Goal: Task Accomplishment & Management: Use online tool/utility

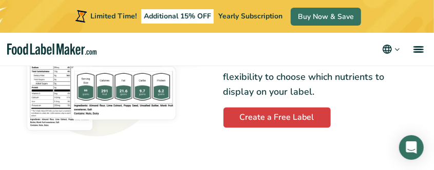
scroll to position [719, 0]
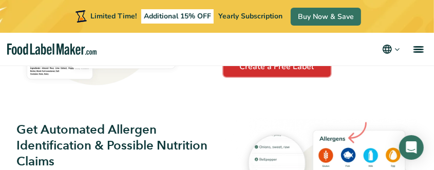
click at [272, 72] on link "Create a Free Label" at bounding box center [276, 66] width 107 height 21
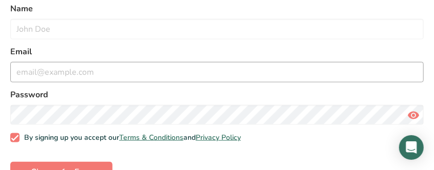
scroll to position [459, 0]
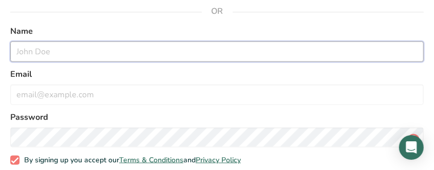
click at [29, 50] on input "text" at bounding box center [216, 52] width 413 height 21
type input "[PERSON_NAME]"
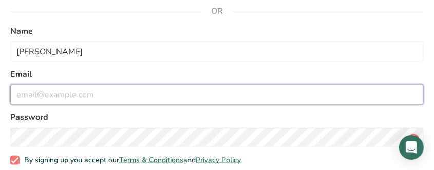
click at [25, 87] on input "email" at bounding box center [216, 95] width 413 height 21
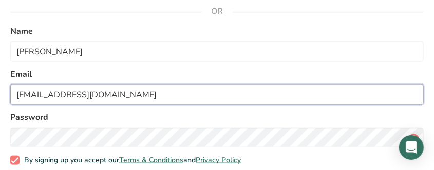
type input "[EMAIL_ADDRESS][DOMAIN_NAME]"
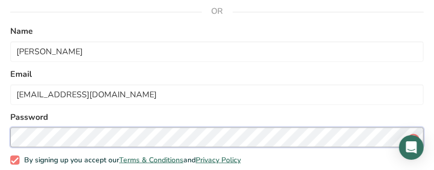
scroll to position [510, 0]
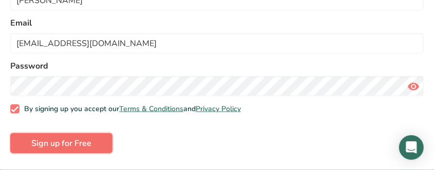
click at [70, 144] on span "Sign up for Free" at bounding box center [61, 144] width 60 height 12
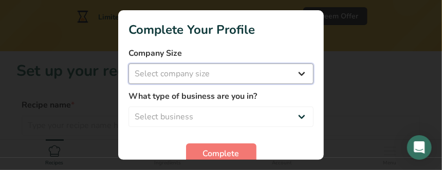
click at [296, 75] on select "Select company size Fewer than 10 Employees 10 to 50 Employees 51 to 500 Employ…" at bounding box center [220, 74] width 185 height 21
select select "1"
click at [128, 64] on select "Select company size Fewer than 10 Employees 10 to 50 Employees 51 to 500 Employ…" at bounding box center [220, 74] width 185 height 21
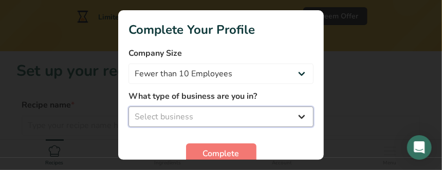
click at [294, 117] on select "Select business Packaged Food Manufacturer Restaurant & Cafe Bakery Meal Plans …" at bounding box center [220, 117] width 185 height 21
select select "8"
click at [128, 107] on select "Select business Packaged Food Manufacturer Restaurant & Cafe Bakery Meal Plans …" at bounding box center [220, 117] width 185 height 21
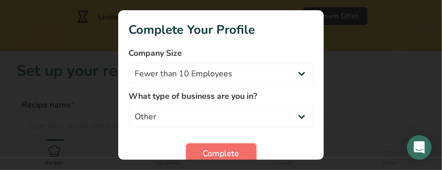
click at [207, 153] on span "Complete" at bounding box center [221, 154] width 36 height 12
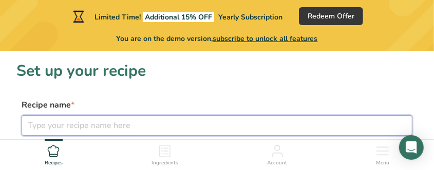
click at [81, 125] on input "text" at bounding box center [217, 126] width 391 height 21
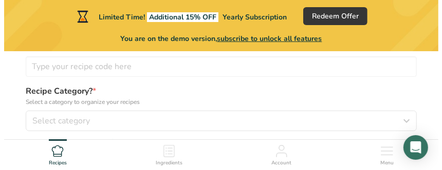
scroll to position [103, 0]
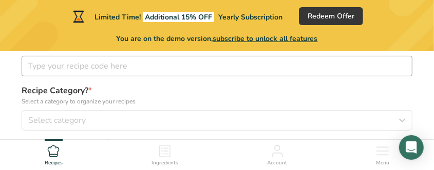
type input "crispy pork toast"
click at [83, 67] on input "text" at bounding box center [217, 66] width 391 height 21
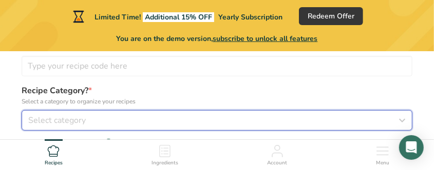
click at [48, 117] on span "Select category" at bounding box center [57, 121] width 58 height 12
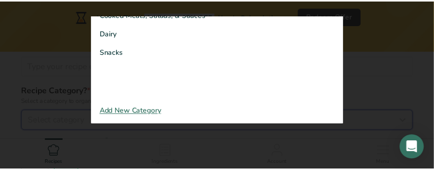
scroll to position [100, 0]
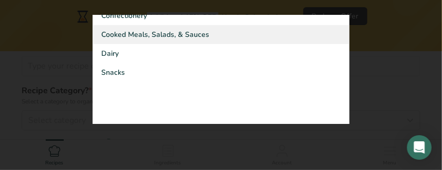
click at [156, 38] on span "Cooked Meals, Salads, & Sauces" at bounding box center [155, 34] width 108 height 11
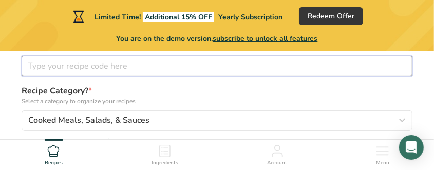
click at [134, 66] on input "text" at bounding box center [217, 66] width 391 height 21
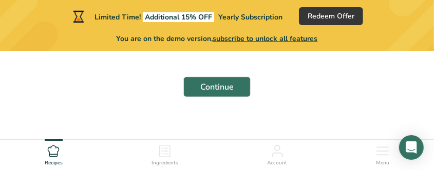
scroll to position [537, 0]
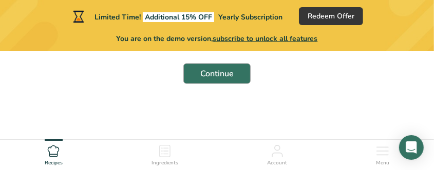
type input "1"
click at [222, 77] on span "Continue" at bounding box center [216, 74] width 33 height 12
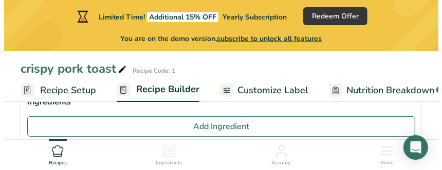
scroll to position [82, 0]
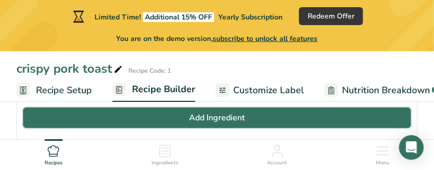
click at [105, 119] on button "Add Ingredient" at bounding box center [217, 118] width 388 height 21
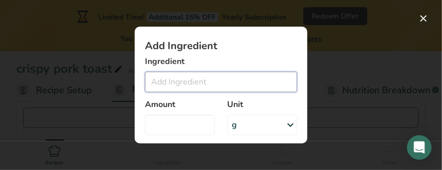
click at [161, 80] on input "Add ingredient modal" at bounding box center [221, 82] width 152 height 21
paste input "Minced pork 130 grams 1 egg 1 tablespoon ground coriander 1 tablespoon ground g…"
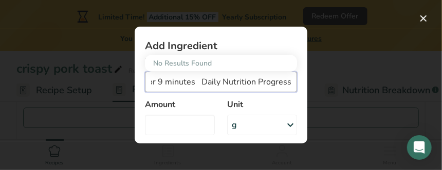
scroll to position [78, 0]
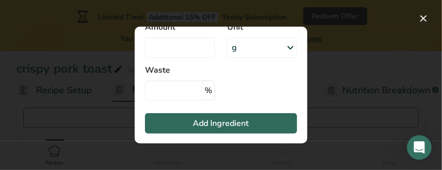
type input "Minced pork 130 grams 1 egg 1 tablespoon ground coriander 1 tablespoon ground g…"
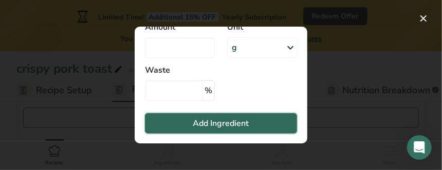
scroll to position [0, 0]
click at [203, 126] on span "Add Ingredient" at bounding box center [221, 124] width 56 height 12
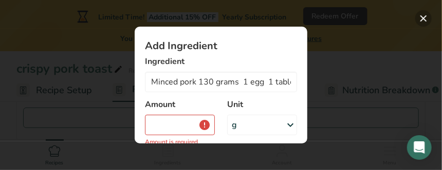
click at [422, 17] on button "Add ingredient modal" at bounding box center [423, 18] width 16 height 16
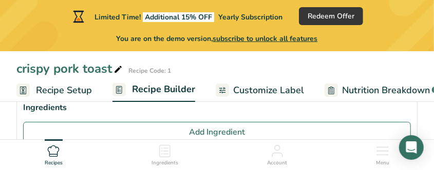
scroll to position [30, 0]
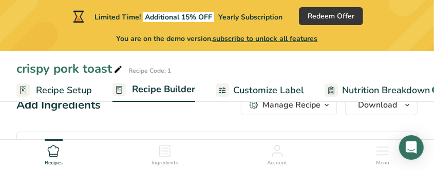
click at [71, 91] on span "Recipe Setup" at bounding box center [64, 91] width 56 height 14
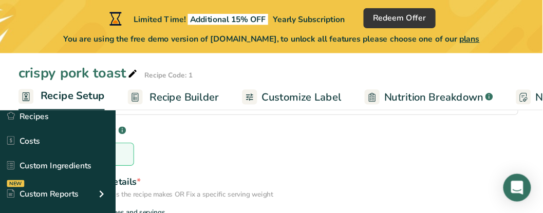
scroll to position [154, 0]
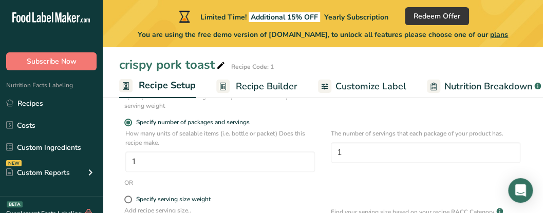
drag, startPoint x: 439, startPoint y: 1, endPoint x: 308, endPoint y: 62, distance: 145.0
click at [308, 62] on div "crispy pork toast Recipe Code: 1" at bounding box center [323, 64] width 440 height 18
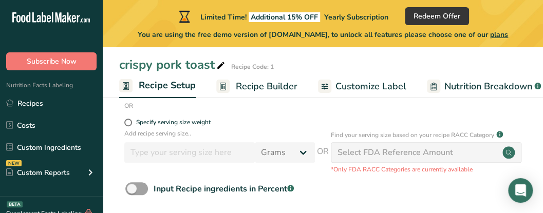
scroll to position [256, 0]
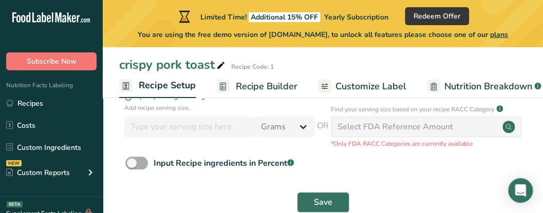
drag, startPoint x: 131, startPoint y: 163, endPoint x: 156, endPoint y: 163, distance: 24.6
click at [156, 163] on label "Input Recipe ingredients in Percent .a-a{fill:#347362;}.b-a{fill:#fff;}" at bounding box center [209, 163] width 168 height 13
click at [132, 163] on input "Input Recipe ingredients in Percent .a-a{fill:#347362;}.b-a{fill:#fff;}" at bounding box center [128, 163] width 7 height 7
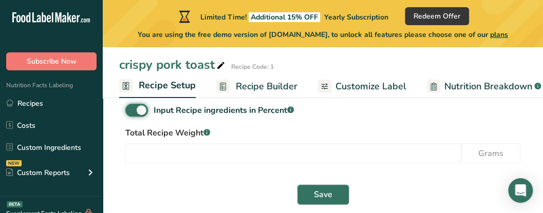
scroll to position [298, 0]
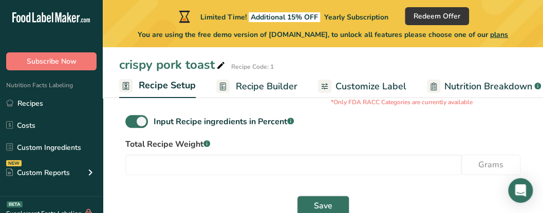
drag, startPoint x: 138, startPoint y: 123, endPoint x: 104, endPoint y: 132, distance: 35.1
click at [104, 132] on section "Recipe name * crispy pork toast Recipe code .a-a{fill:#347362;}.b-a{fill:#fff;}…" at bounding box center [323, 21] width 440 height 436
drag, startPoint x: 141, startPoint y: 124, endPoint x: 117, endPoint y: 122, distance: 24.7
click at [117, 122] on section "Recipe name * crispy pork toast Recipe code .a-a{fill:#347362;}.b-a{fill:#fff;}…" at bounding box center [323, 21] width 440 height 436
drag, startPoint x: 139, startPoint y: 120, endPoint x: 108, endPoint y: 109, distance: 32.6
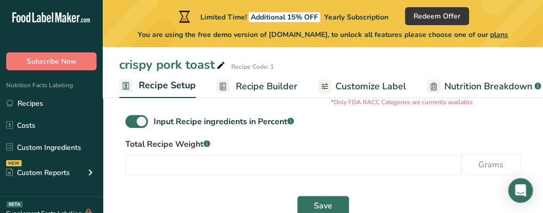
click at [105, 108] on section "Recipe name * crispy pork toast Recipe code .a-a{fill:#347362;}.b-a{fill:#fff;}…" at bounding box center [323, 21] width 440 height 436
click at [139, 125] on span at bounding box center [136, 121] width 23 height 13
click at [132, 125] on input "Input Recipe ingredients in Percent .a-a{fill:#347362;}.b-a{fill:#fff;}" at bounding box center [128, 121] width 7 height 7
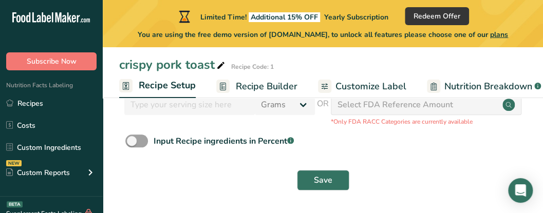
click at [135, 131] on form "Recipe name * crispy pork toast Recipe code .a-a{fill:#347362;}.b-a{fill:#fff;}…" at bounding box center [322, 20] width 407 height 354
click at [139, 139] on span at bounding box center [136, 141] width 23 height 13
click at [132, 139] on input "Input Recipe ingredients in Percent .a-a{fill:#347362;}.b-a{fill:#fff;}" at bounding box center [128, 141] width 7 height 7
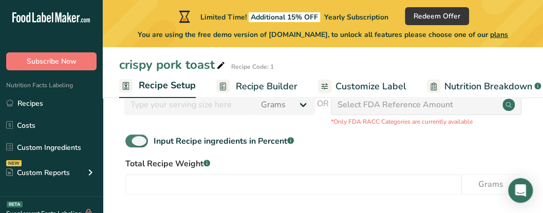
click at [138, 140] on span at bounding box center [136, 141] width 23 height 13
click at [132, 140] on input "Input Recipe ingredients in Percent .a-a{fill:#347362;}.b-a{fill:#fff;}" at bounding box center [128, 141] width 7 height 7
checkbox input "false"
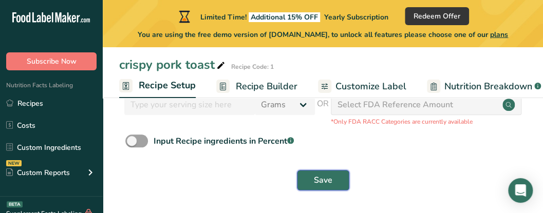
click at [320, 170] on span "Save" at bounding box center [323, 180] width 18 height 12
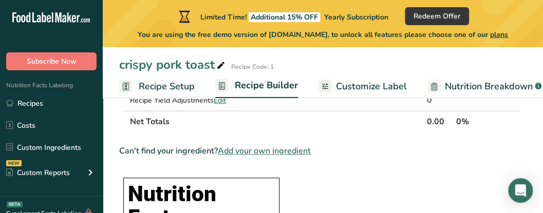
scroll to position [21, 0]
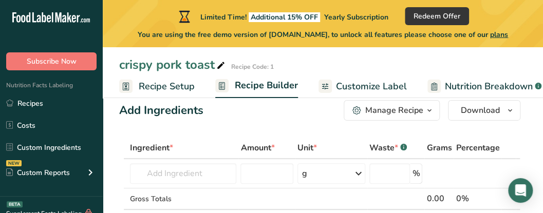
click at [433, 91] on span "Nutrition Breakdown" at bounding box center [489, 87] width 88 height 14
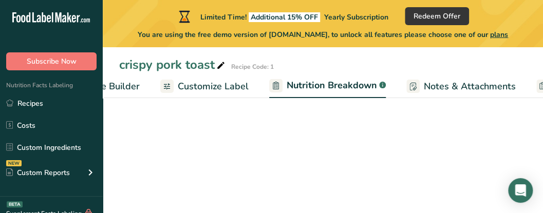
select select "Calories"
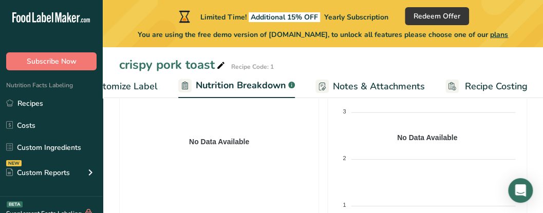
scroll to position [449, 0]
